Goal: Answer question/provide support

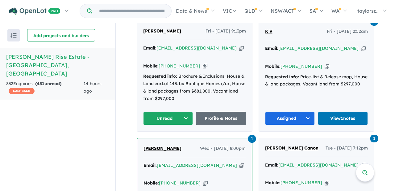
scroll to position [264, 0]
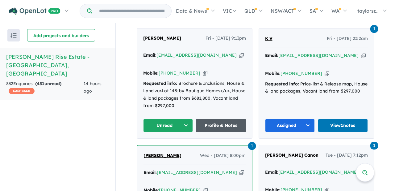
click at [218, 119] on link "Profile & Notes" at bounding box center [221, 125] width 50 height 13
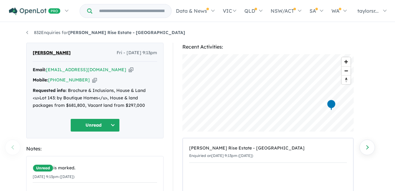
click at [111, 124] on button "Unread" at bounding box center [94, 124] width 49 height 13
click at [95, 155] on button "Assigned" at bounding box center [98, 154] width 54 height 14
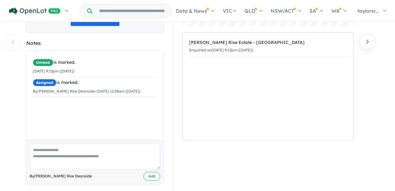
scroll to position [111, 0]
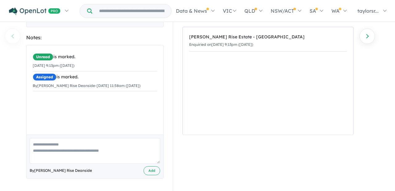
click at [69, 146] on textarea at bounding box center [95, 151] width 131 height 26
paste textarea "**********"
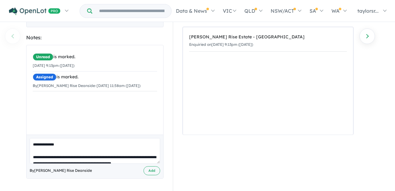
scroll to position [0, 0]
click at [32, 145] on textarea at bounding box center [95, 151] width 131 height 26
click at [40, 141] on textarea at bounding box center [95, 151] width 131 height 26
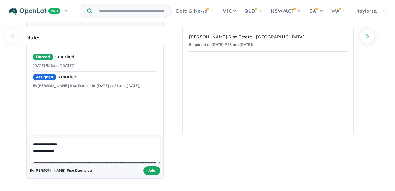
type textarea "**********"
click at [154, 171] on button "Add" at bounding box center [152, 170] width 17 height 9
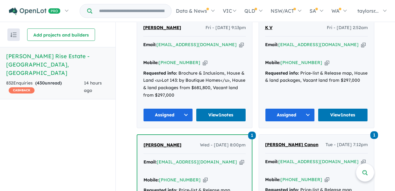
scroll to position [258, 0]
